Goal: Task Accomplishment & Management: Use online tool/utility

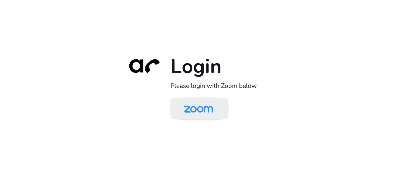
click at [194, 109] on img at bounding box center [198, 109] width 42 height 20
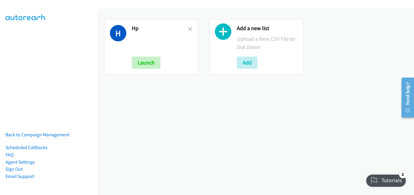
click at [186, 28] on h2 "Hp" at bounding box center [160, 28] width 56 height 7
click at [188, 29] on icon at bounding box center [190, 29] width 4 height 4
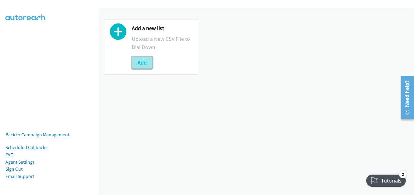
click at [144, 59] on button "Add" at bounding box center [142, 63] width 21 height 12
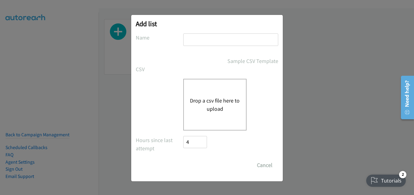
click at [227, 45] on input "text" at bounding box center [230, 39] width 95 height 12
click at [234, 40] on input "text" at bounding box center [230, 39] width 95 height 12
type input "fujitsu"
click at [217, 93] on div "Drop a csv file here to upload" at bounding box center [214, 105] width 63 height 52
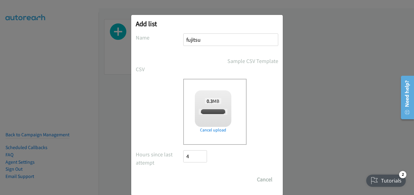
checkbox input "true"
click at [199, 179] on input "Save List" at bounding box center [199, 179] width 32 height 12
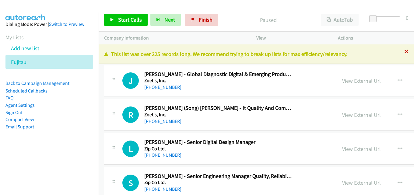
click at [399, 50] on div "+1 415-964-1034 Call failed - Please reload the list and try again This list wa…" at bounding box center [256, 119] width 315 height 151
click at [404, 51] on icon at bounding box center [406, 52] width 4 height 4
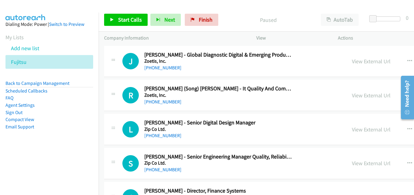
click at [286, 7] on div at bounding box center [204, 11] width 408 height 23
click at [258, 10] on div "Start Calls Pause Next Finish Paused AutoTab AutoTab 0" at bounding box center [256, 19] width 315 height 23
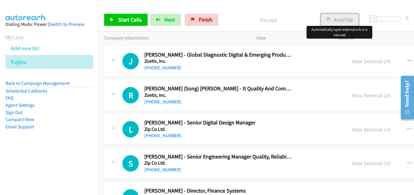
click at [352, 19] on button "AutoTab" at bounding box center [340, 20] width 38 height 12
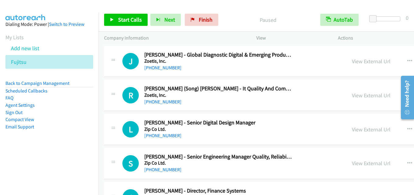
click at [294, 16] on p "Paused" at bounding box center [267, 20] width 83 height 8
click at [132, 18] on span "Start Calls" at bounding box center [130, 19] width 24 height 7
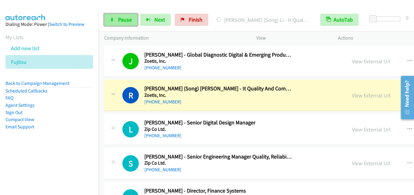
click at [118, 21] on span "Pause" at bounding box center [125, 19] width 14 height 7
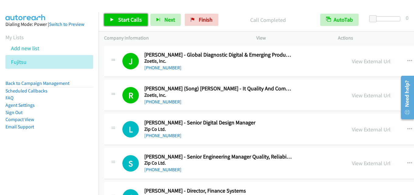
click at [133, 19] on span "Start Calls" at bounding box center [130, 19] width 24 height 7
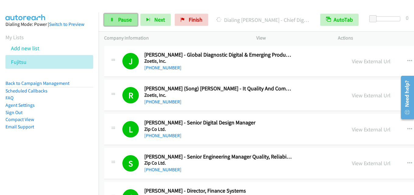
click at [127, 18] on span "Pause" at bounding box center [125, 19] width 14 height 7
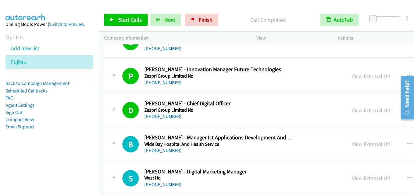
scroll to position [213, 0]
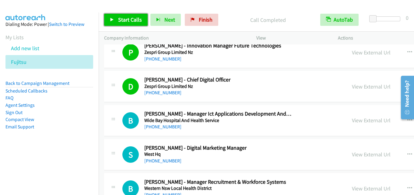
click at [122, 20] on span "Start Calls" at bounding box center [130, 19] width 24 height 7
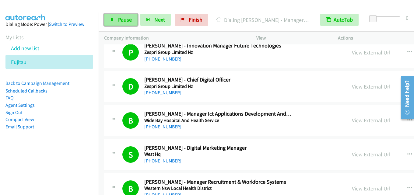
click at [122, 20] on span "Pause" at bounding box center [125, 19] width 14 height 7
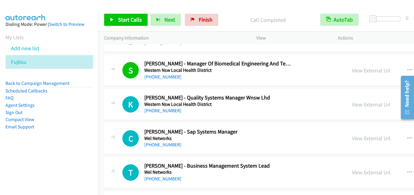
scroll to position [395, 0]
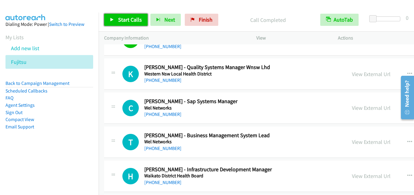
drag, startPoint x: 129, startPoint y: 19, endPoint x: 145, endPoint y: 2, distance: 23.4
click at [130, 19] on span "Start Calls" at bounding box center [130, 19] width 24 height 7
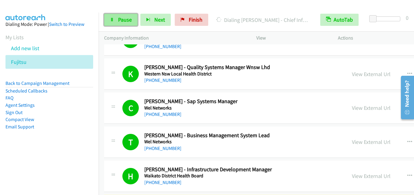
click at [125, 18] on span "Pause" at bounding box center [125, 19] width 14 height 7
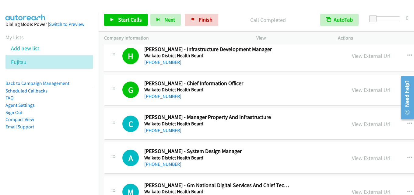
scroll to position [517, 0]
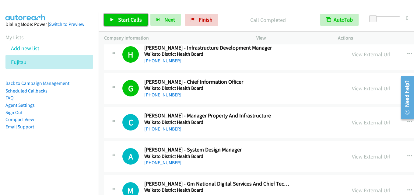
click at [130, 16] on span "Start Calls" at bounding box center [130, 19] width 24 height 7
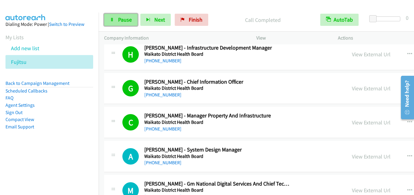
click at [127, 18] on span "Pause" at bounding box center [125, 19] width 14 height 7
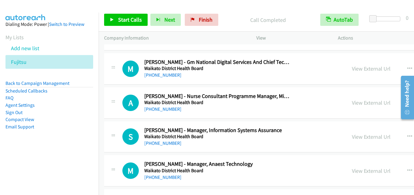
scroll to position [608, 0]
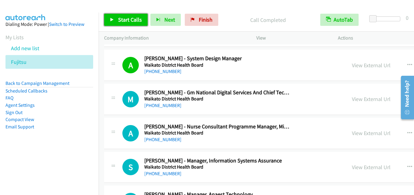
click at [137, 18] on span "Start Calls" at bounding box center [130, 19] width 24 height 7
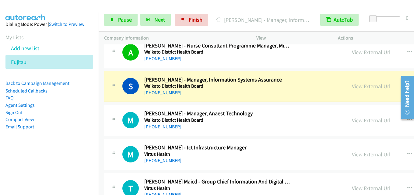
scroll to position [699, 0]
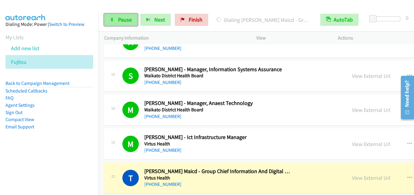
click at [124, 15] on link "Pause" at bounding box center [120, 20] width 33 height 12
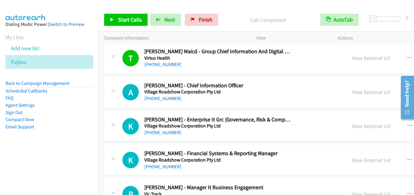
scroll to position [821, 0]
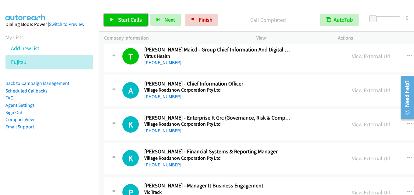
click at [132, 17] on span "Start Calls" at bounding box center [130, 19] width 24 height 7
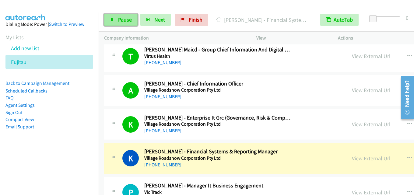
click at [126, 23] on span "Pause" at bounding box center [125, 19] width 14 height 7
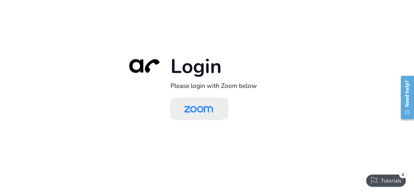
click at [214, 108] on img at bounding box center [198, 109] width 42 height 20
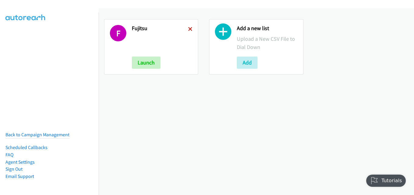
click at [188, 28] on icon at bounding box center [190, 29] width 4 height 4
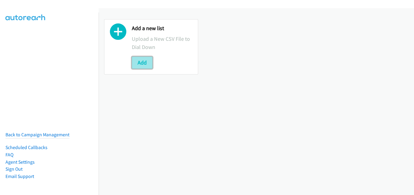
click at [141, 65] on button "Add" at bounding box center [142, 63] width 21 height 12
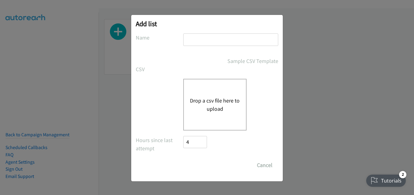
click at [206, 37] on input "text" at bounding box center [230, 39] width 95 height 12
type input "hp"
click at [211, 97] on button "Drop a csv file here to upload" at bounding box center [215, 104] width 50 height 16
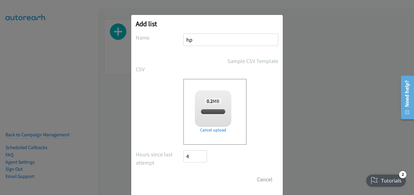
checkbox input "true"
click at [198, 176] on input "Save List" at bounding box center [199, 179] width 32 height 12
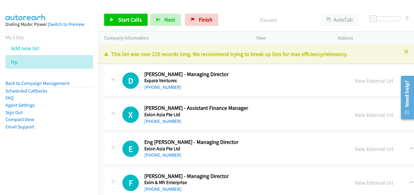
click at [402, 49] on div "This list was over 225 records long. We recommend trying to break up lists for …" at bounding box center [256, 53] width 315 height 19
click at [404, 51] on icon at bounding box center [406, 52] width 4 height 4
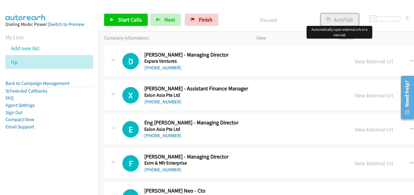
click at [338, 17] on button "AutoTab" at bounding box center [340, 20] width 38 height 12
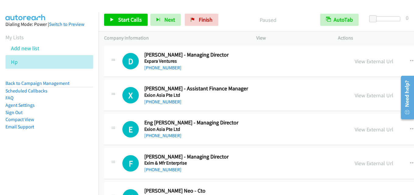
click at [288, 6] on div at bounding box center [204, 11] width 408 height 23
click at [133, 16] on link "Start Calls" at bounding box center [125, 20] width 43 height 12
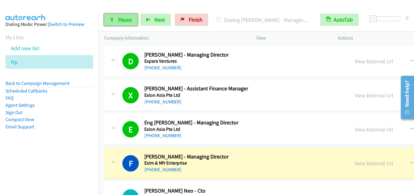
click at [126, 19] on span "Pause" at bounding box center [125, 19] width 14 height 7
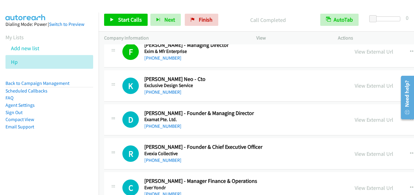
scroll to position [122, 0]
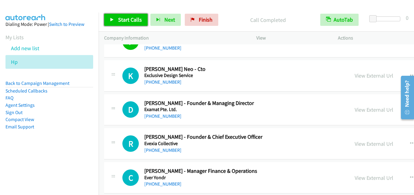
click at [133, 20] on span "Start Calls" at bounding box center [130, 19] width 24 height 7
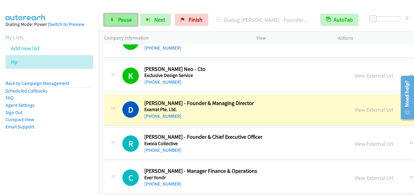
click at [122, 19] on span "Pause" at bounding box center [125, 19] width 14 height 7
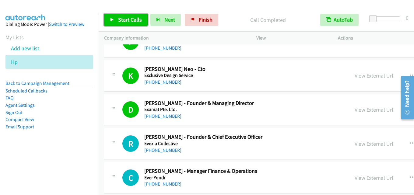
click at [130, 16] on span "Start Calls" at bounding box center [130, 19] width 24 height 7
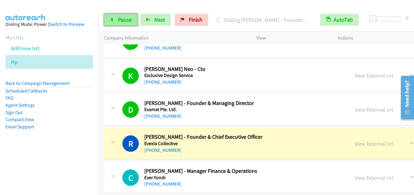
click at [128, 18] on span "Pause" at bounding box center [125, 19] width 14 height 7
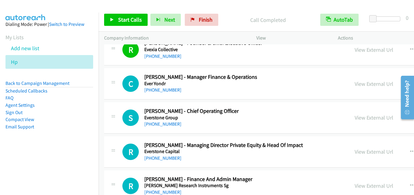
scroll to position [182, 0]
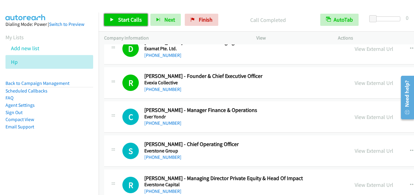
click at [130, 17] on span "Start Calls" at bounding box center [130, 19] width 24 height 7
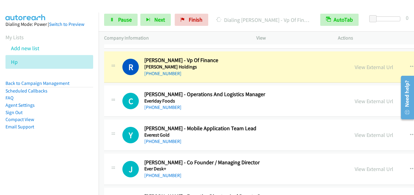
scroll to position [365, 0]
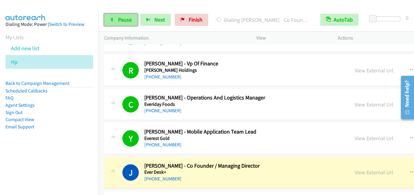
click at [126, 15] on link "Pause" at bounding box center [120, 20] width 33 height 12
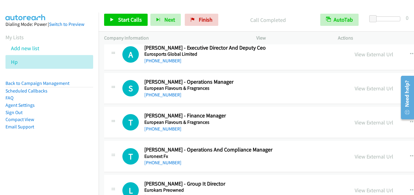
scroll to position [487, 0]
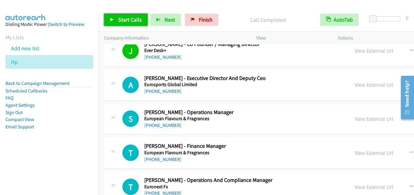
click at [129, 18] on span "Start Calls" at bounding box center [130, 19] width 24 height 7
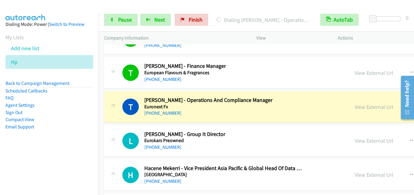
scroll to position [578, 0]
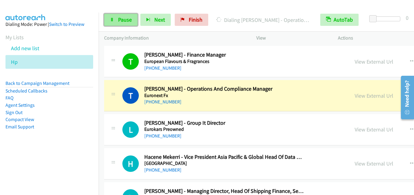
click at [123, 23] on span "Pause" at bounding box center [125, 19] width 14 height 7
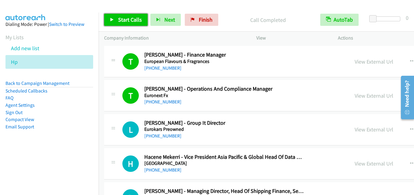
click at [131, 18] on span "Start Calls" at bounding box center [130, 19] width 24 height 7
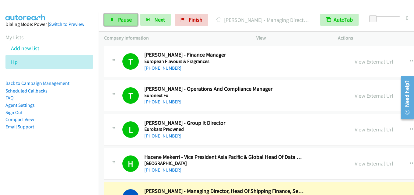
click at [123, 14] on link "Pause" at bounding box center [120, 20] width 33 height 12
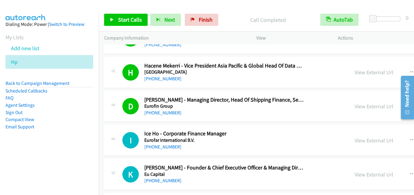
scroll to position [699, 0]
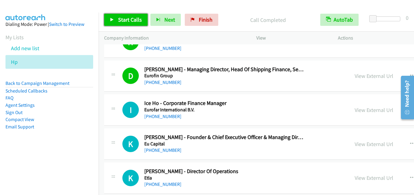
click at [138, 17] on span "Start Calls" at bounding box center [130, 19] width 24 height 7
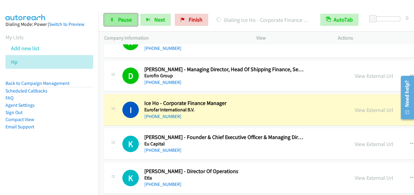
click at [124, 22] on span "Pause" at bounding box center [125, 19] width 14 height 7
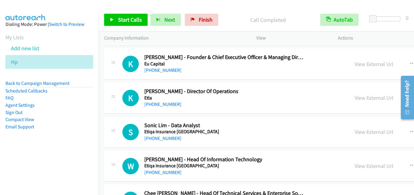
scroll to position [791, 0]
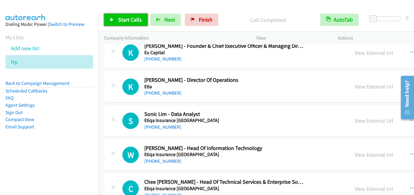
click at [137, 19] on span "Start Calls" at bounding box center [130, 19] width 24 height 7
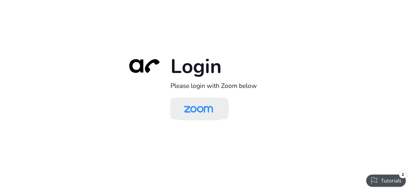
click at [195, 107] on img at bounding box center [198, 109] width 42 height 20
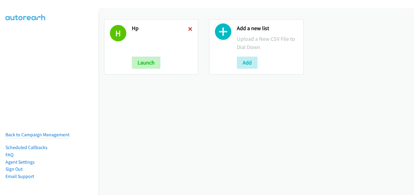
click at [188, 28] on icon at bounding box center [190, 29] width 4 height 4
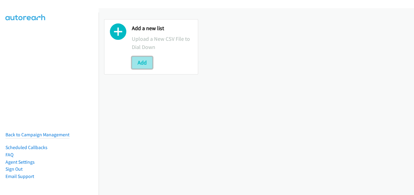
click at [147, 63] on button "Add" at bounding box center [142, 63] width 21 height 12
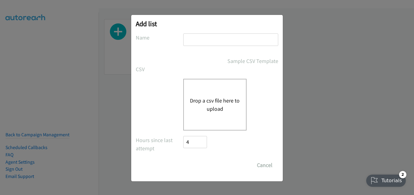
click at [238, 40] on input "text" at bounding box center [230, 39] width 95 height 12
type input "hp"
click at [203, 96] on button "Drop a csv file here to upload" at bounding box center [215, 104] width 50 height 16
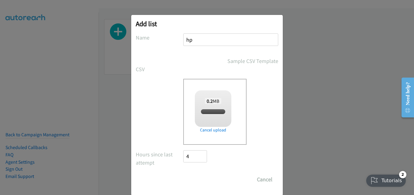
checkbox input "true"
click at [200, 177] on input "Save List" at bounding box center [199, 179] width 32 height 12
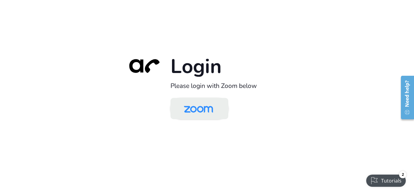
click at [205, 103] on img at bounding box center [198, 109] width 42 height 20
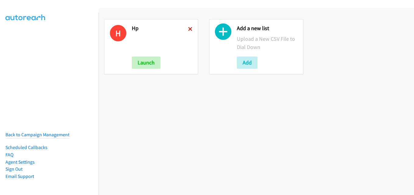
click at [188, 28] on icon at bounding box center [190, 29] width 4 height 4
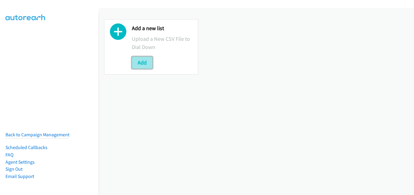
click at [142, 64] on button "Add" at bounding box center [142, 63] width 21 height 12
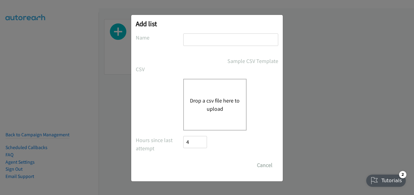
click at [229, 36] on input "text" at bounding box center [230, 39] width 95 height 12
type input "hp"
click at [220, 101] on button "Drop a csv file here to upload" at bounding box center [215, 104] width 50 height 16
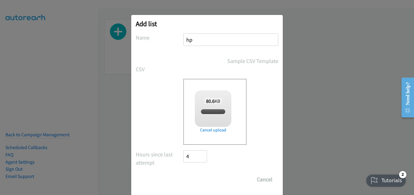
checkbox input "true"
click at [203, 180] on input "Save List" at bounding box center [199, 179] width 32 height 12
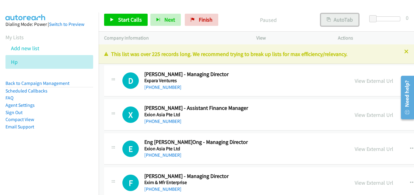
click at [337, 19] on button "AutoTab" at bounding box center [340, 20] width 38 height 12
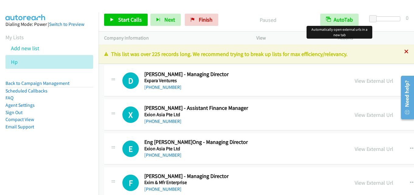
click at [404, 51] on icon at bounding box center [406, 52] width 4 height 4
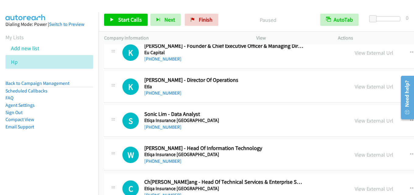
scroll to position [851, 0]
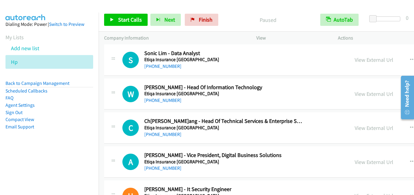
click at [410, 92] on icon "button" at bounding box center [412, 93] width 5 height 5
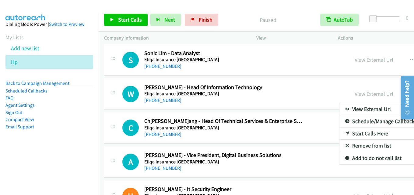
click at [339, 134] on link "Start Calls Here" at bounding box center [379, 133] width 81 height 12
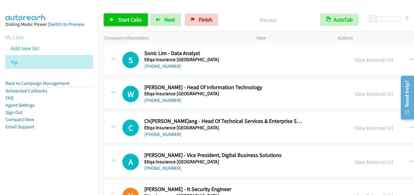
click at [127, 19] on span "Start Calls" at bounding box center [130, 19] width 24 height 7
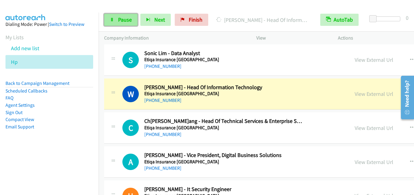
click at [124, 21] on span "Pause" at bounding box center [125, 19] width 14 height 7
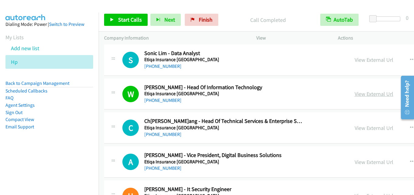
click at [354, 95] on link "View External Url" at bounding box center [373, 93] width 39 height 7
click at [354, 125] on link "View External Url" at bounding box center [373, 127] width 39 height 7
click at [354, 126] on link "View External Url" at bounding box center [373, 127] width 39 height 7
click at [354, 61] on link "View External Url" at bounding box center [373, 59] width 39 height 7
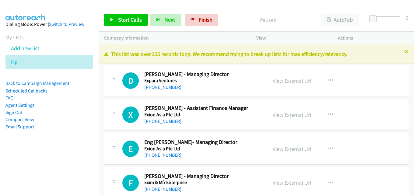
click at [290, 83] on link "View External Url" at bounding box center [291, 80] width 39 height 7
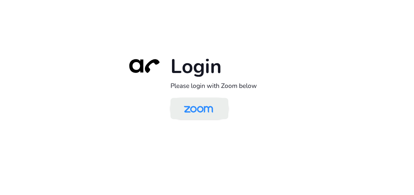
click at [202, 115] on img at bounding box center [198, 109] width 42 height 20
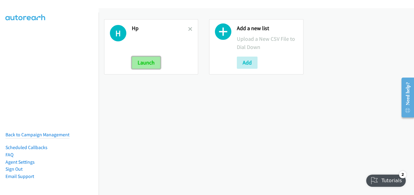
click at [148, 62] on button "Launch" at bounding box center [146, 63] width 29 height 12
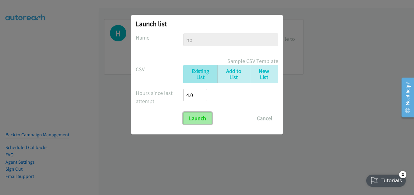
click at [202, 119] on input "Launch" at bounding box center [197, 118] width 29 height 12
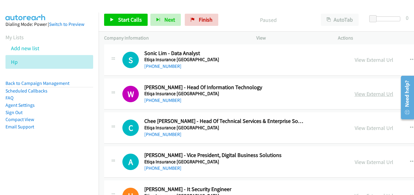
click at [353, 93] on link "View External Url" at bounding box center [372, 93] width 39 height 7
click at [353, 91] on link "View External Url" at bounding box center [372, 93] width 39 height 7
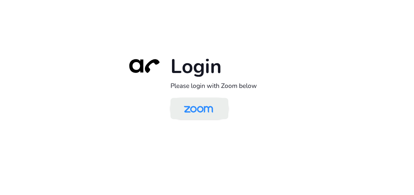
click at [187, 106] on img at bounding box center [198, 109] width 42 height 20
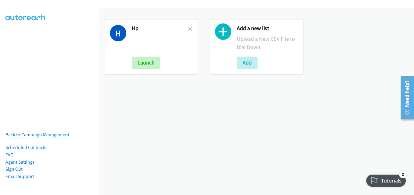
click at [188, 26] on link at bounding box center [190, 29] width 4 height 7
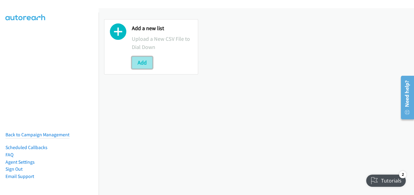
click at [137, 63] on button "Add" at bounding box center [142, 63] width 21 height 12
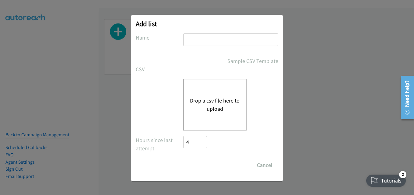
click at [224, 39] on input "text" at bounding box center [230, 39] width 95 height 12
click at [224, 45] on input "text" at bounding box center [230, 39] width 95 height 12
type input "hp"
click at [225, 93] on div "Drop a csv file here to upload" at bounding box center [214, 105] width 63 height 52
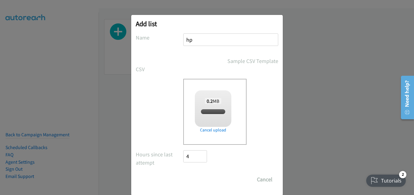
checkbox input "true"
click at [205, 181] on input "Save List" at bounding box center [199, 179] width 32 height 12
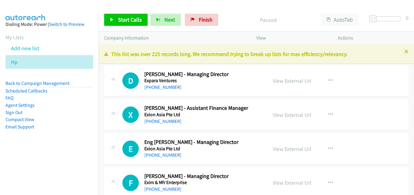
click at [404, 52] on icon at bounding box center [406, 52] width 4 height 4
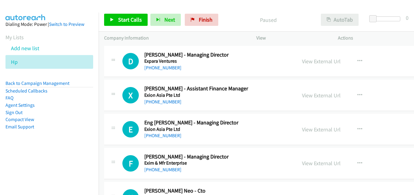
click at [341, 18] on div at bounding box center [207, 97] width 414 height 195
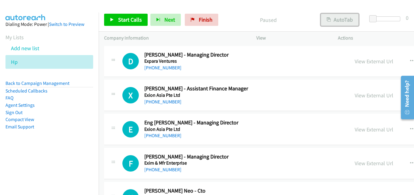
click at [335, 18] on button "AutoTab" at bounding box center [340, 20] width 38 height 12
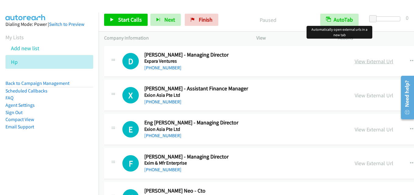
click at [354, 62] on link "View External Url" at bounding box center [373, 61] width 39 height 7
